Goal: Task Accomplishment & Management: Manage account settings

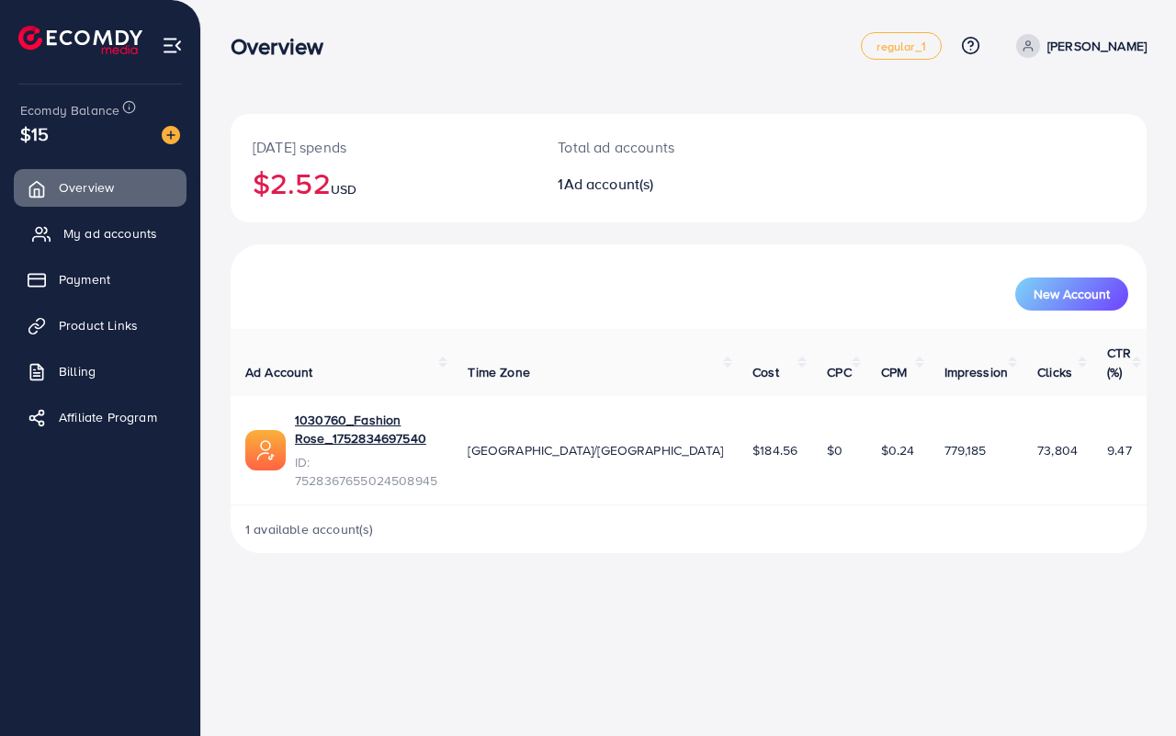
click at [104, 239] on span "My ad accounts" at bounding box center [110, 233] width 94 height 18
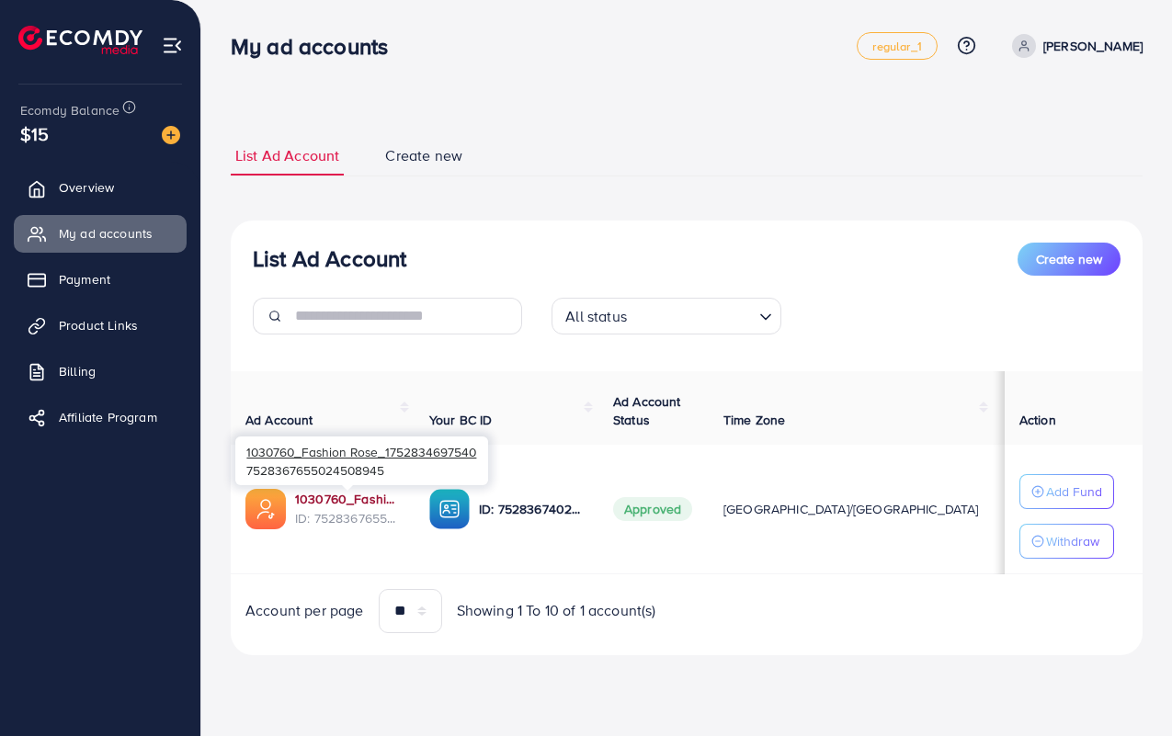
click at [356, 497] on link "1030760_Fashion Rose_1752834697540" at bounding box center [347, 499] width 105 height 18
